Goal: Task Accomplishment & Management: Use online tool/utility

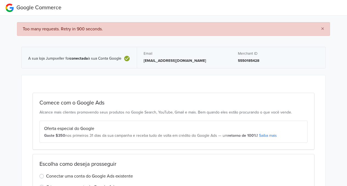
click at [324, 26] on span "×" at bounding box center [322, 29] width 3 height 8
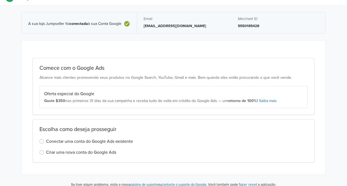
scroll to position [15, 0]
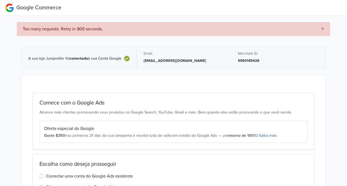
click at [321, 29] on span "×" at bounding box center [322, 29] width 3 height 8
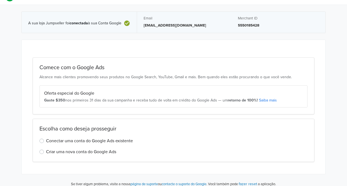
scroll to position [15, 0]
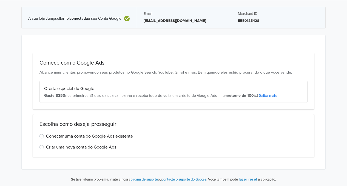
click at [46, 135] on label "Conectar uma conta do Google Ads existente" at bounding box center [89, 136] width 87 height 7
click at [0, 0] on input "Conectar uma conta do Google Ads existente" at bounding box center [0, 0] width 0 height 0
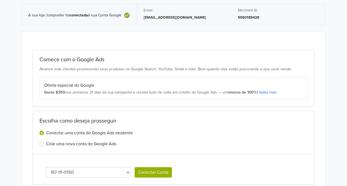
scroll to position [46, 0]
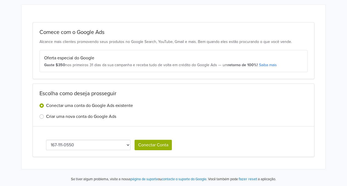
click at [124, 145] on select "167-111-0550 373-159-3345 [PHONE_NUMBER]" at bounding box center [88, 145] width 84 height 10
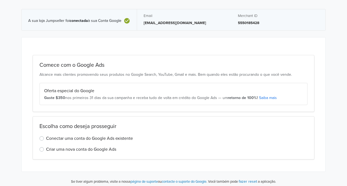
scroll to position [40, 0]
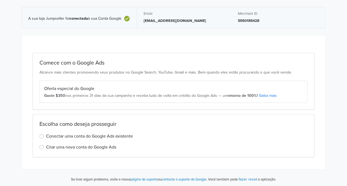
click at [46, 135] on label "Conectar uma conta do Google Ads existente" at bounding box center [89, 136] width 87 height 7
click at [0, 0] on input "Conectar uma conta do Google Ads existente" at bounding box center [0, 0] width 0 height 0
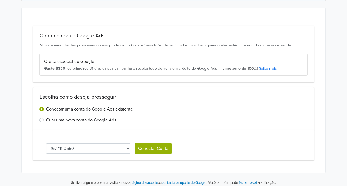
scroll to position [70, 0]
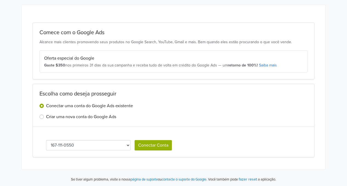
click at [89, 145] on select "167-111-0550 373-159-3345 [PHONE_NUMBER]" at bounding box center [88, 145] width 84 height 10
select select "3731593345"
click at [155, 145] on button "Conectar Conta" at bounding box center [153, 145] width 37 height 10
select select "3731593345"
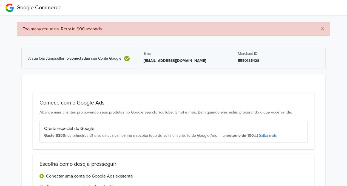
select select "3731593345"
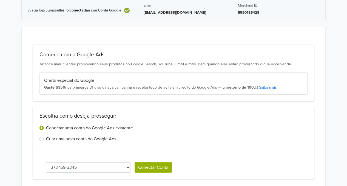
scroll to position [70, 0]
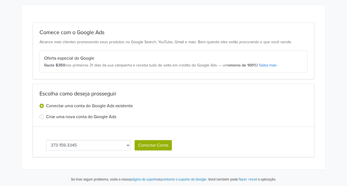
click at [102, 145] on select "167-111-0550 373-159-3345 [PHONE_NUMBER]" at bounding box center [88, 145] width 84 height 10
click at [46, 140] on select "167-111-0550 373-159-3345 [PHONE_NUMBER]" at bounding box center [88, 145] width 84 height 10
click at [109, 147] on select "167-111-0550 373-159-3345 [PHONE_NUMBER]" at bounding box center [88, 145] width 84 height 10
select select "2392919209"
click at [150, 142] on button "Conectar Conta" at bounding box center [153, 145] width 37 height 10
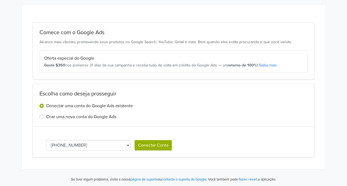
select select "2392919209"
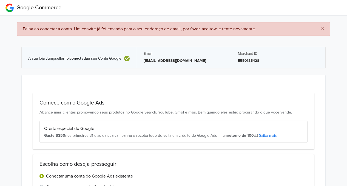
select select "2392919209"
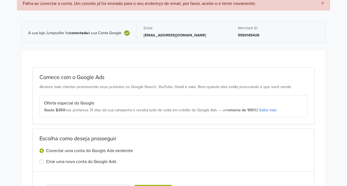
scroll to position [70, 0]
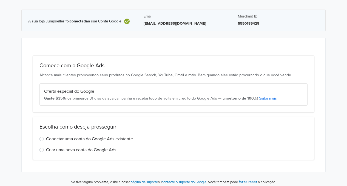
scroll to position [40, 0]
